Goal: Navigation & Orientation: Find specific page/section

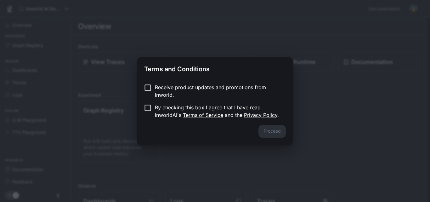
click at [156, 87] on p "Receive product updates and promotions from Inworld." at bounding box center [218, 90] width 126 height 15
click at [273, 130] on button "Proceed" at bounding box center [272, 131] width 27 height 13
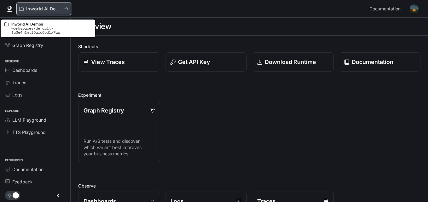
click at [56, 14] on button "Inworld AI Demos" at bounding box center [43, 9] width 55 height 13
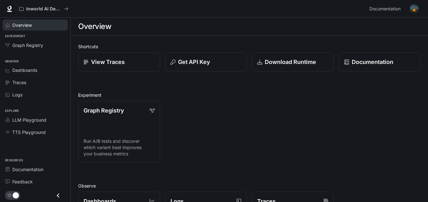
click at [43, 30] on link "Overview" at bounding box center [35, 25] width 65 height 11
click at [10, 7] on icon at bounding box center [10, 8] width 4 height 4
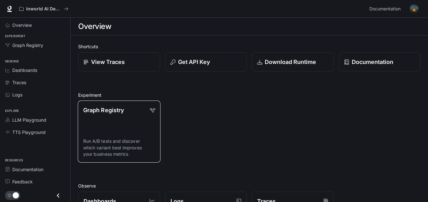
click at [143, 128] on link "Graph Registry Run A/B tests and discover which variant best improves your busi…" at bounding box center [119, 131] width 83 height 62
